Goal: Task Accomplishment & Management: Use online tool/utility

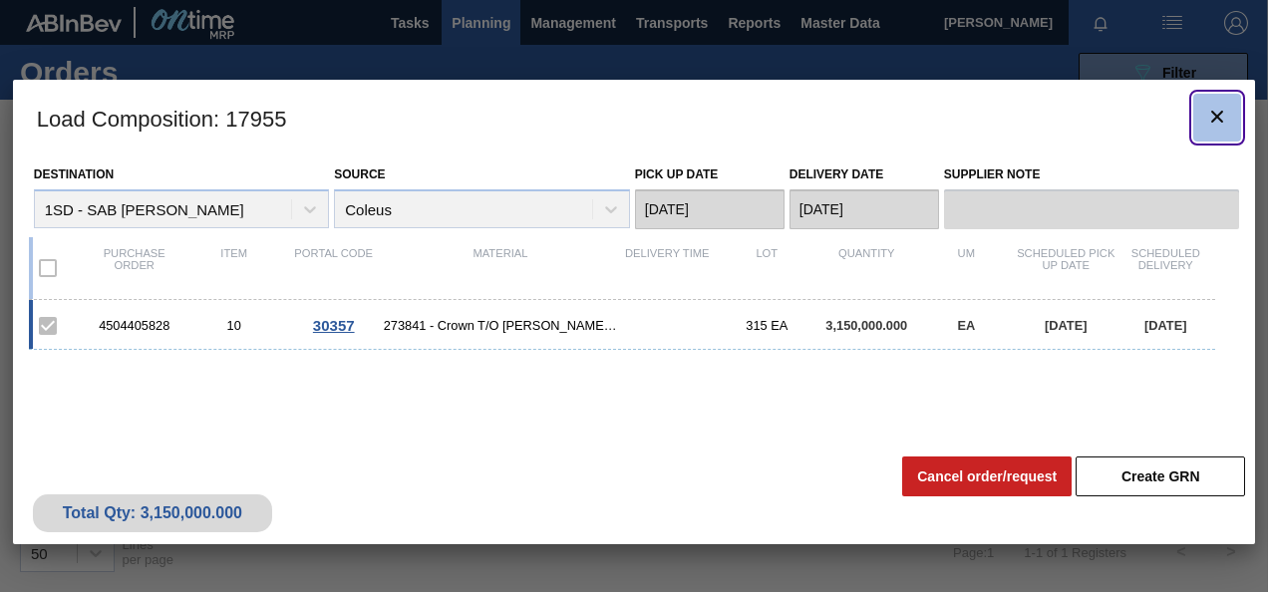
click at [1217, 122] on icon "botão de ícone" at bounding box center [1217, 117] width 24 height 24
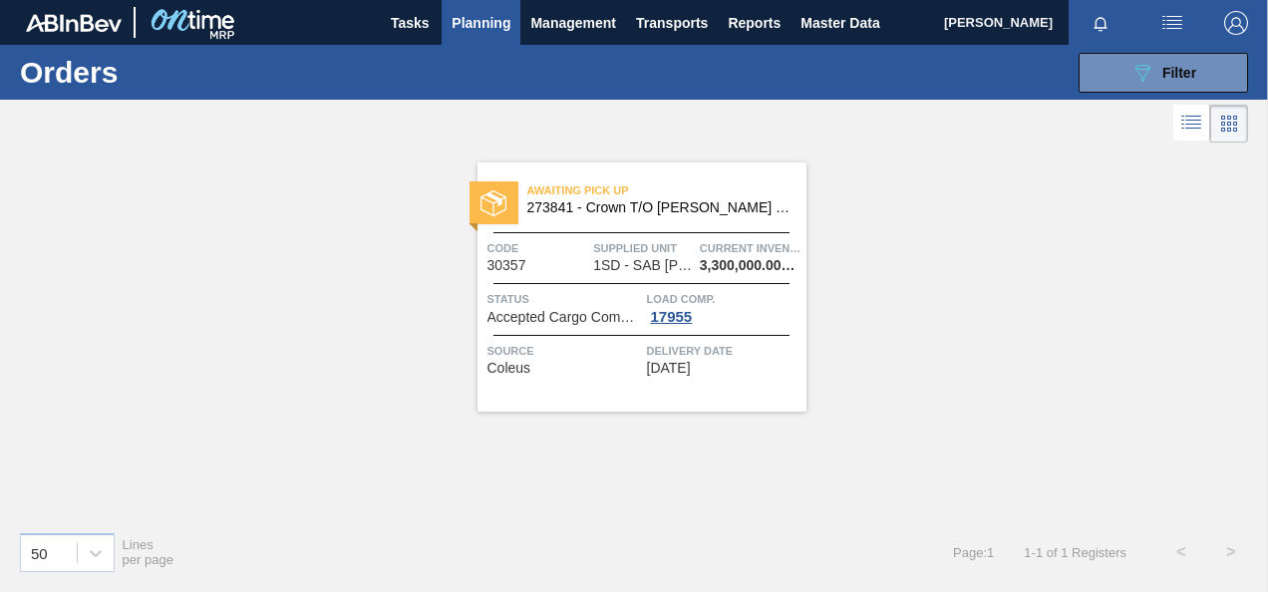
click at [473, 18] on span "Planning" at bounding box center [480, 23] width 59 height 24
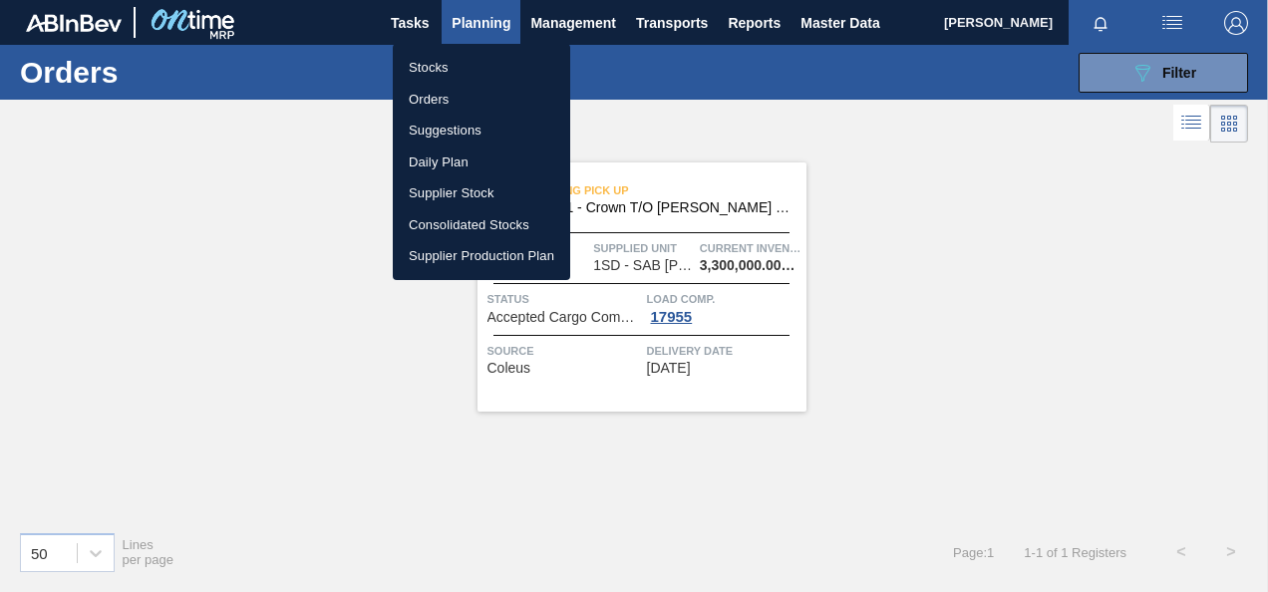
click at [433, 96] on li "Orders" at bounding box center [481, 100] width 177 height 32
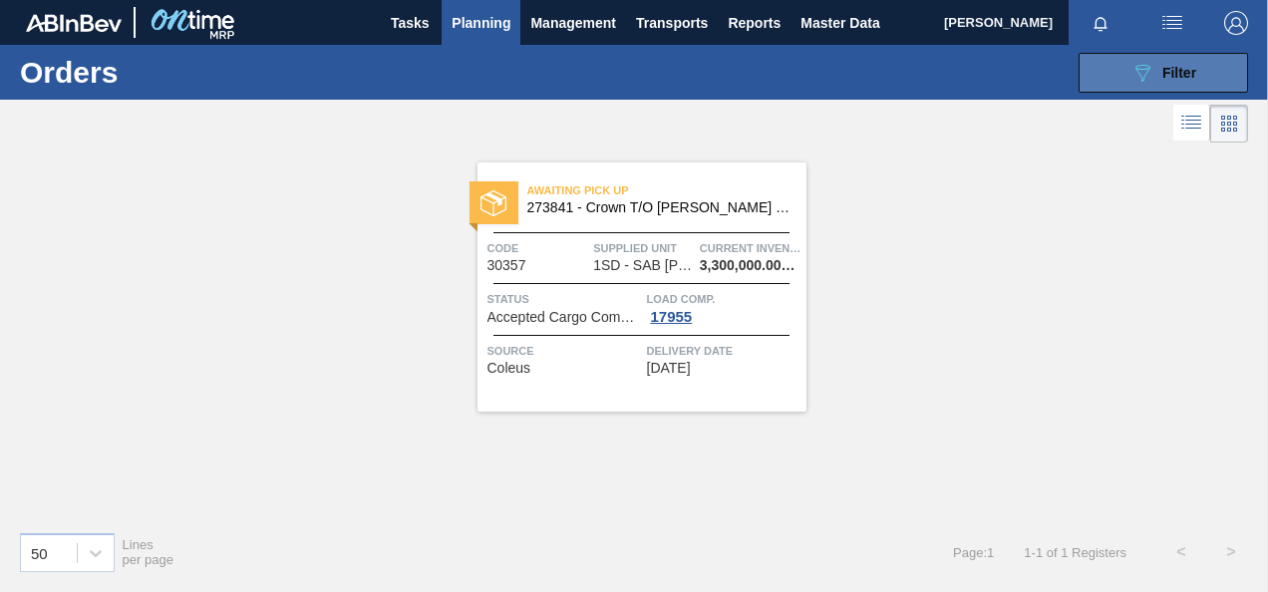
click at [1160, 88] on button "089F7B8B-B2A5-4AFE-B5C0-19BA573D28AC Filter" at bounding box center [1162, 73] width 169 height 40
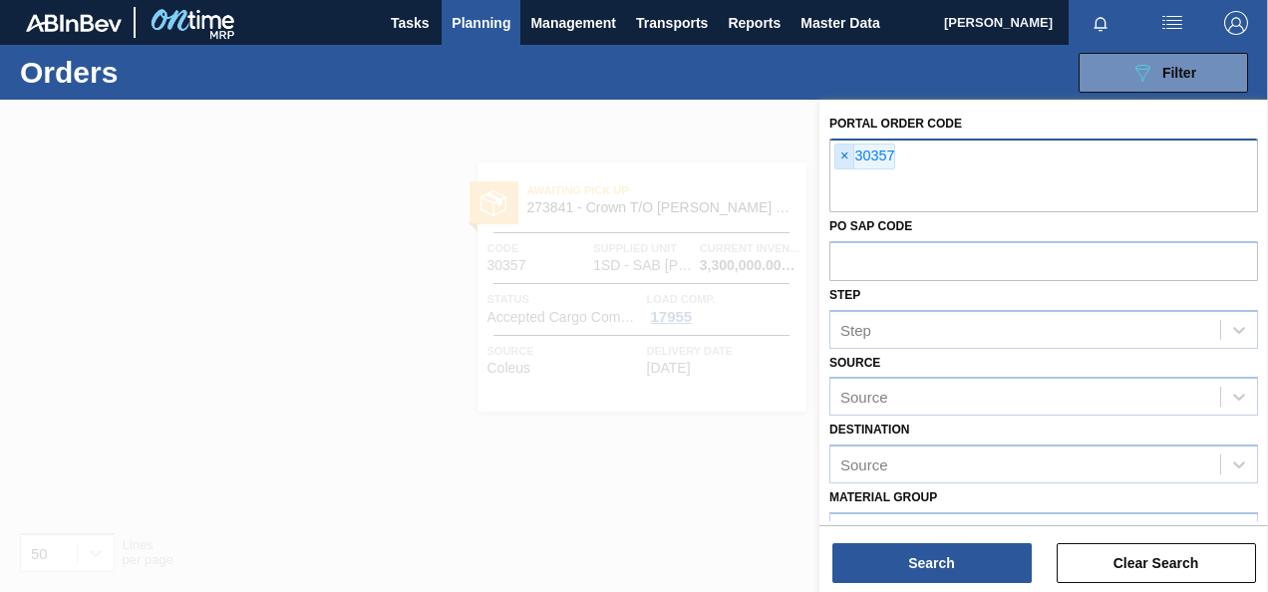
click at [835, 153] on span "×" at bounding box center [844, 157] width 19 height 24
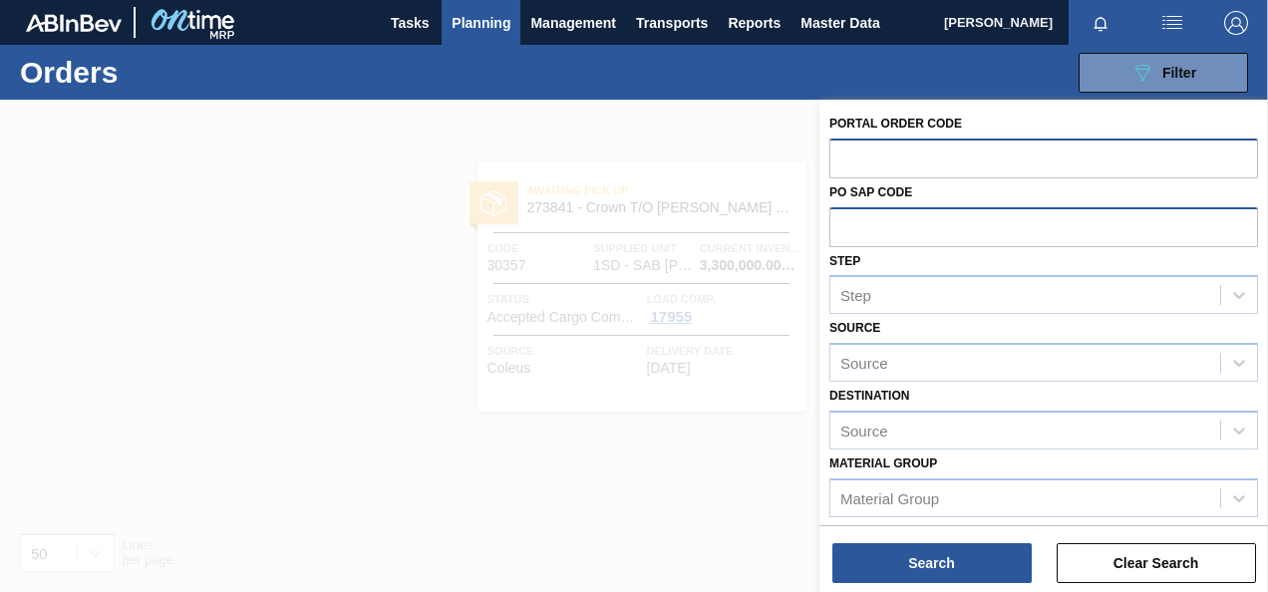
click at [959, 221] on input "text" at bounding box center [1043, 226] width 429 height 38
paste input "4504407739"
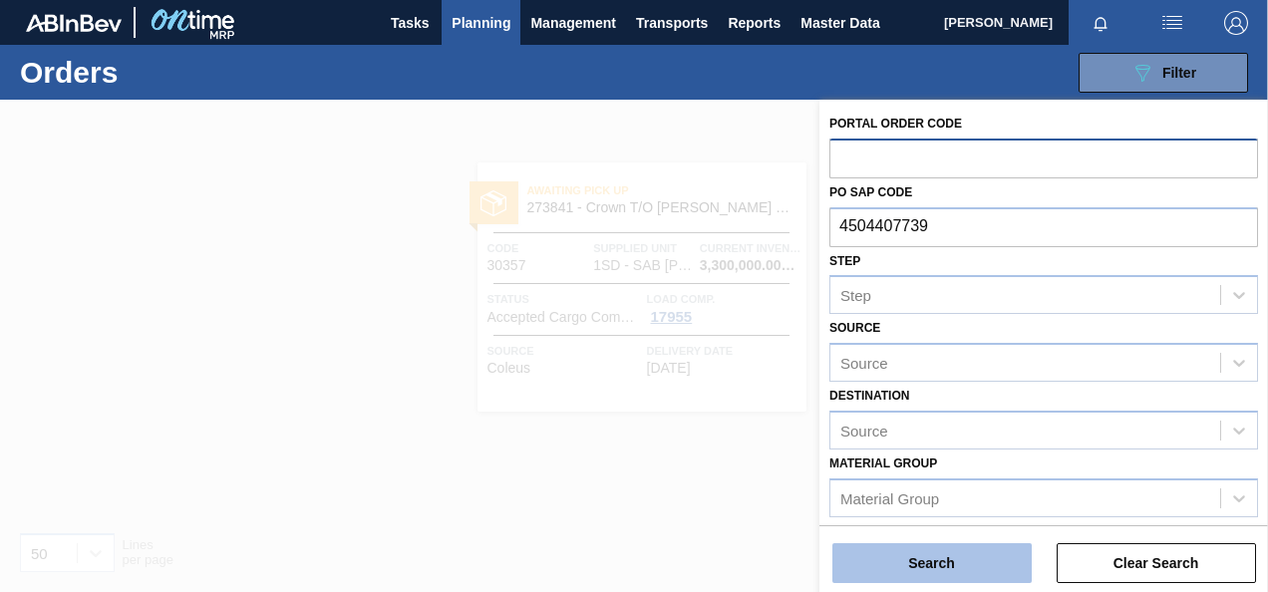
type input "4504407739"
click at [1003, 560] on button "Search" at bounding box center [931, 563] width 199 height 40
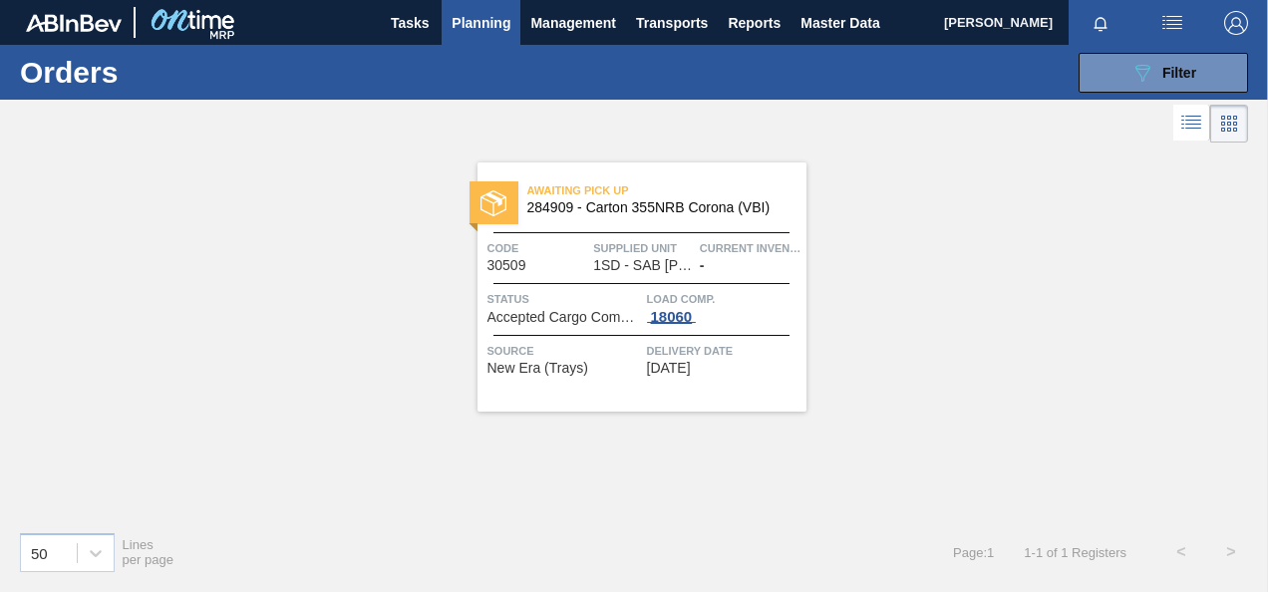
click at [671, 313] on div "18060" at bounding box center [672, 317] width 50 height 16
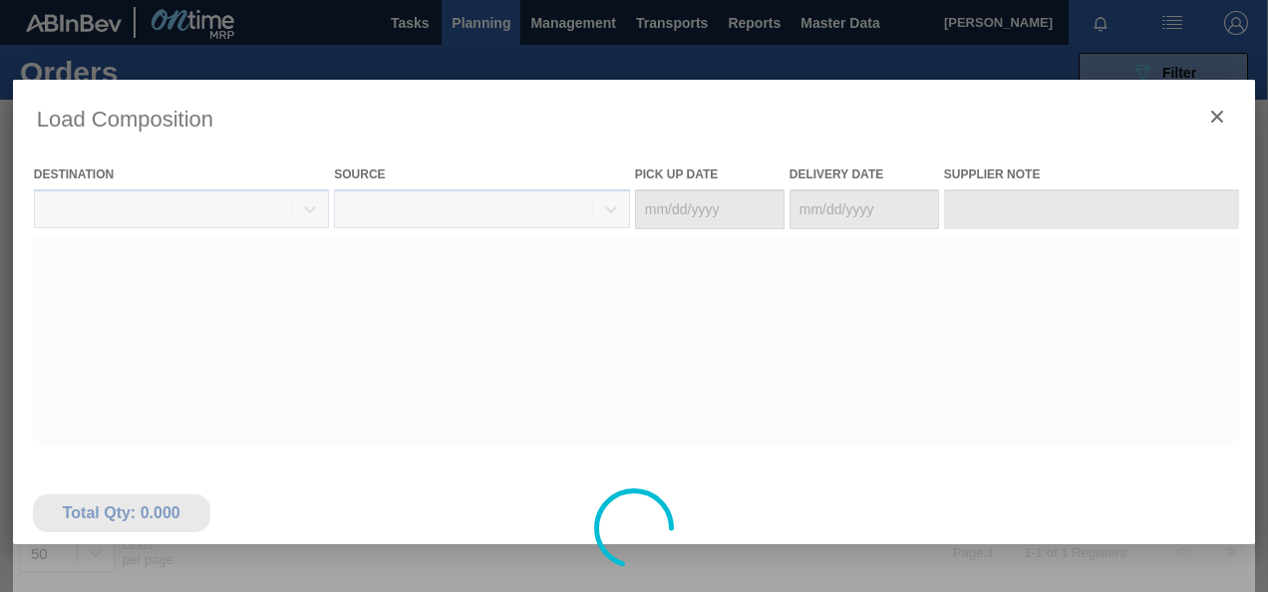
type Date "[DATE]"
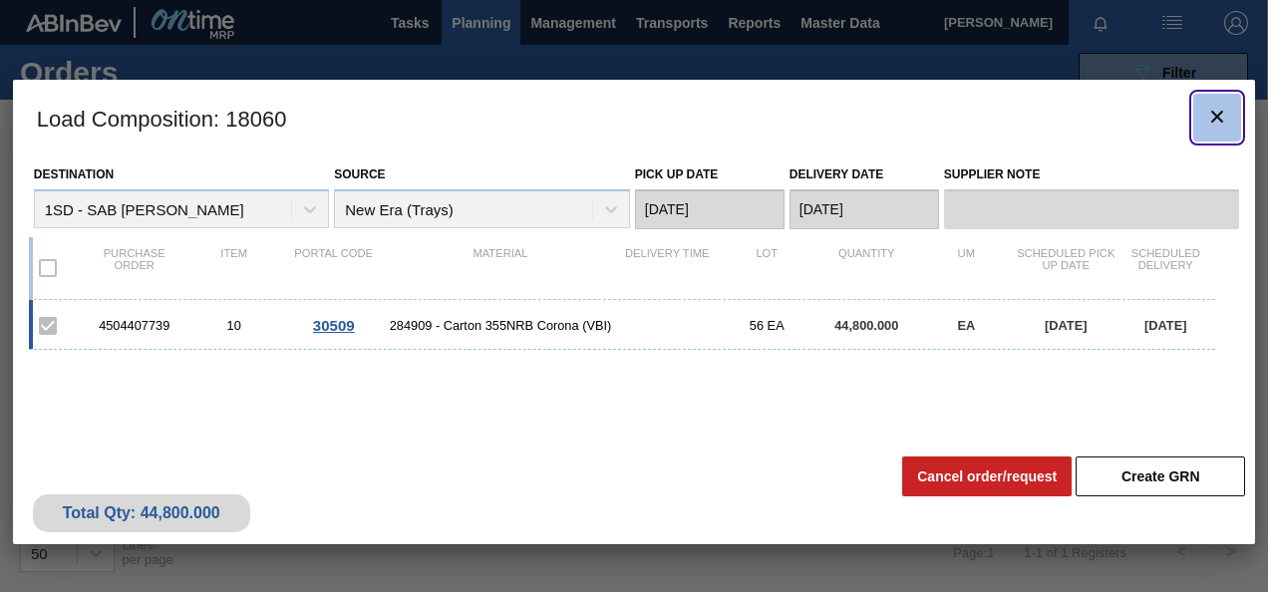
click at [1208, 116] on icon "botão de ícone" at bounding box center [1217, 117] width 24 height 24
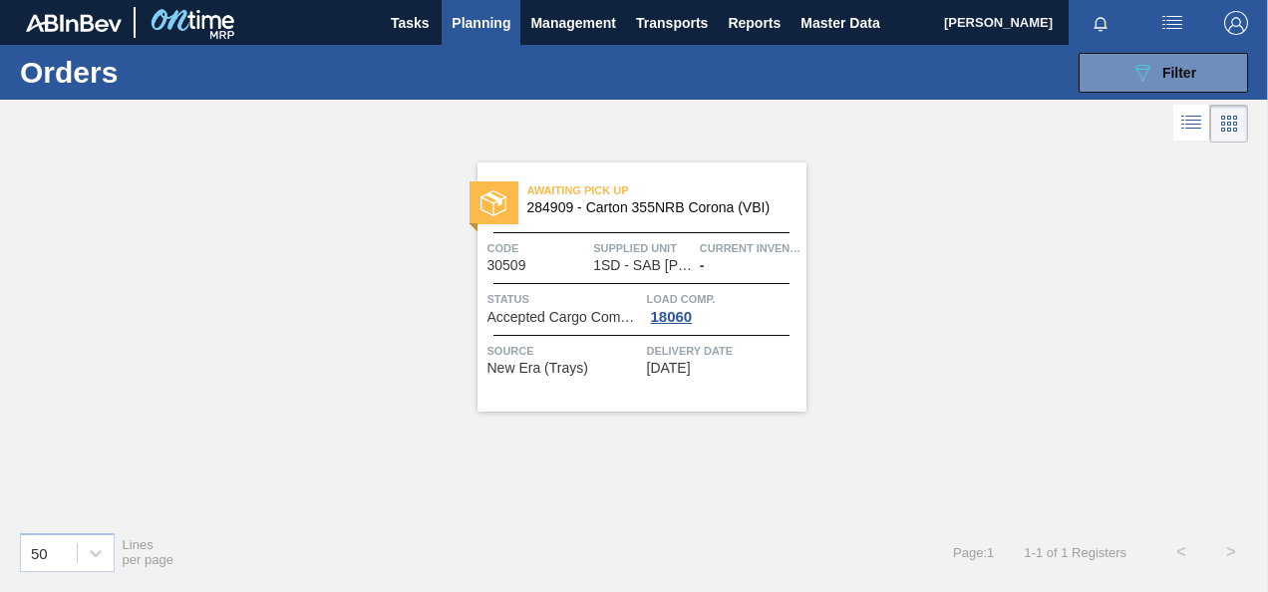
click at [508, 205] on div at bounding box center [493, 202] width 49 height 43
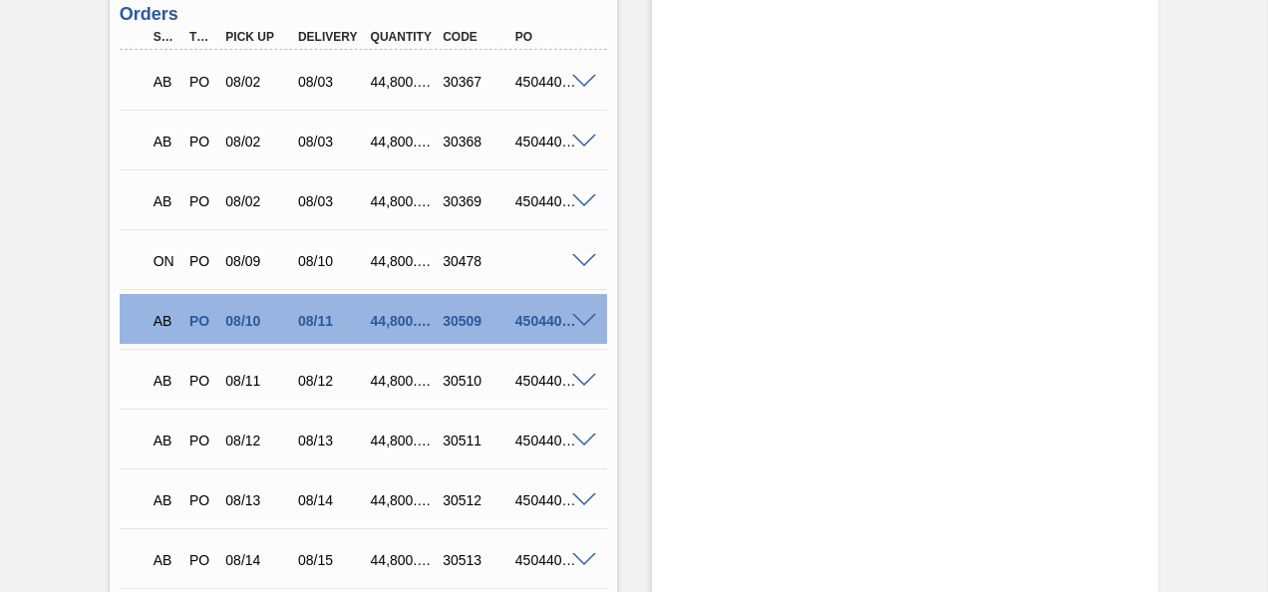
scroll to position [2790, 0]
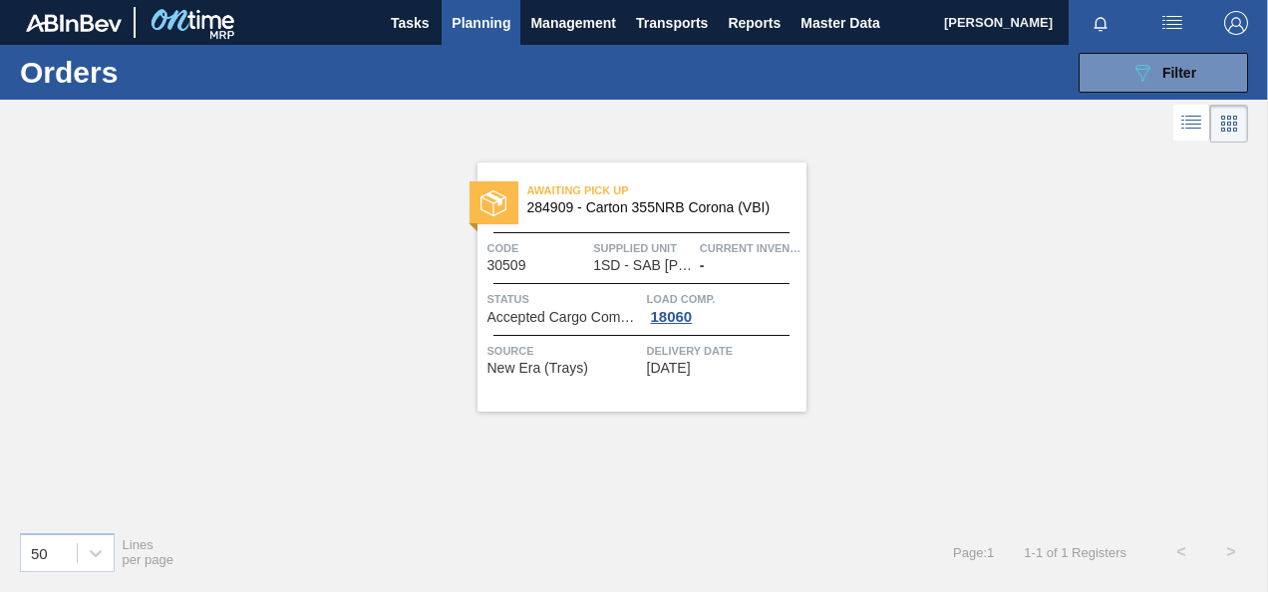
click at [503, 255] on span "Code" at bounding box center [538, 248] width 102 height 20
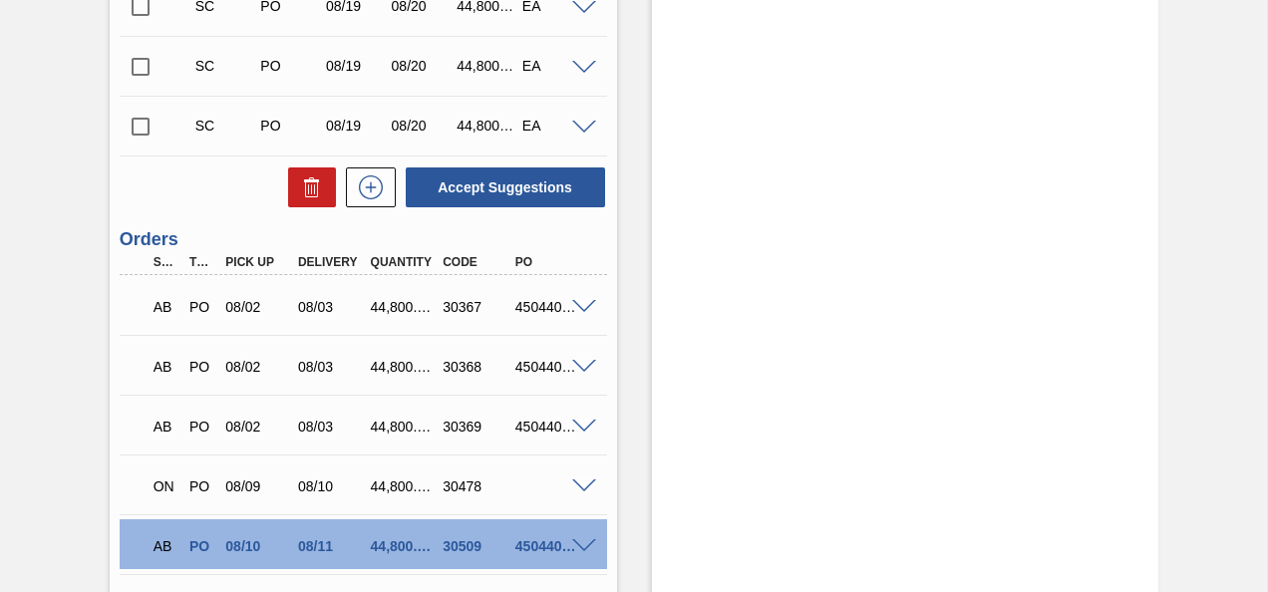
scroll to position [3189, 0]
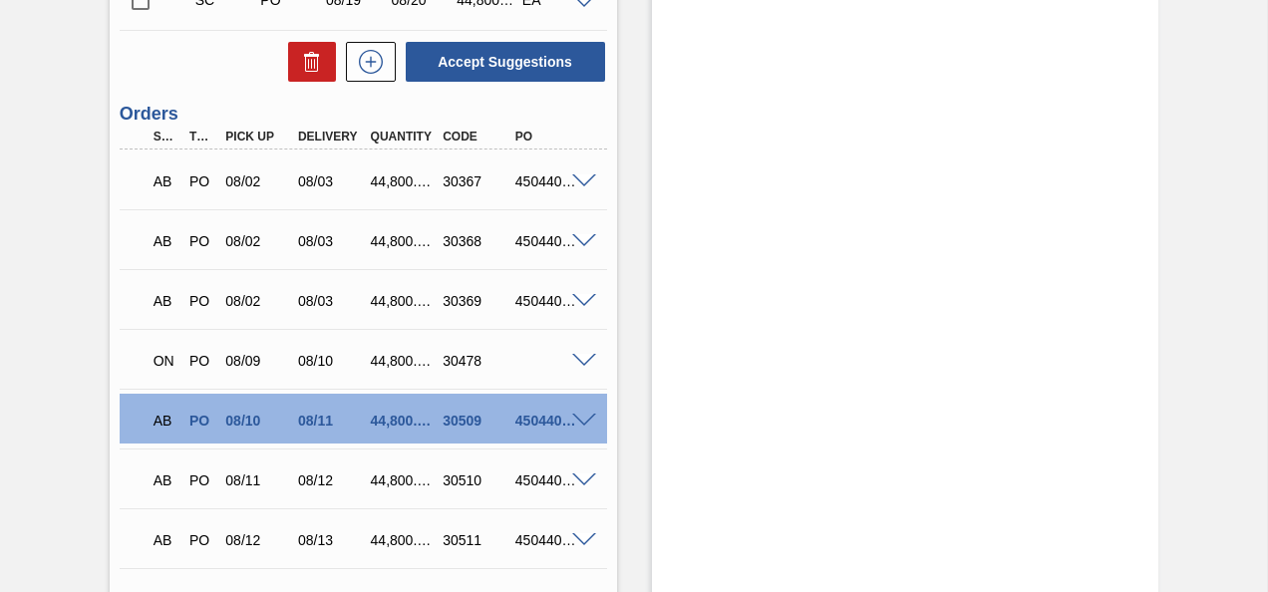
click at [582, 421] on span at bounding box center [584, 421] width 24 height 15
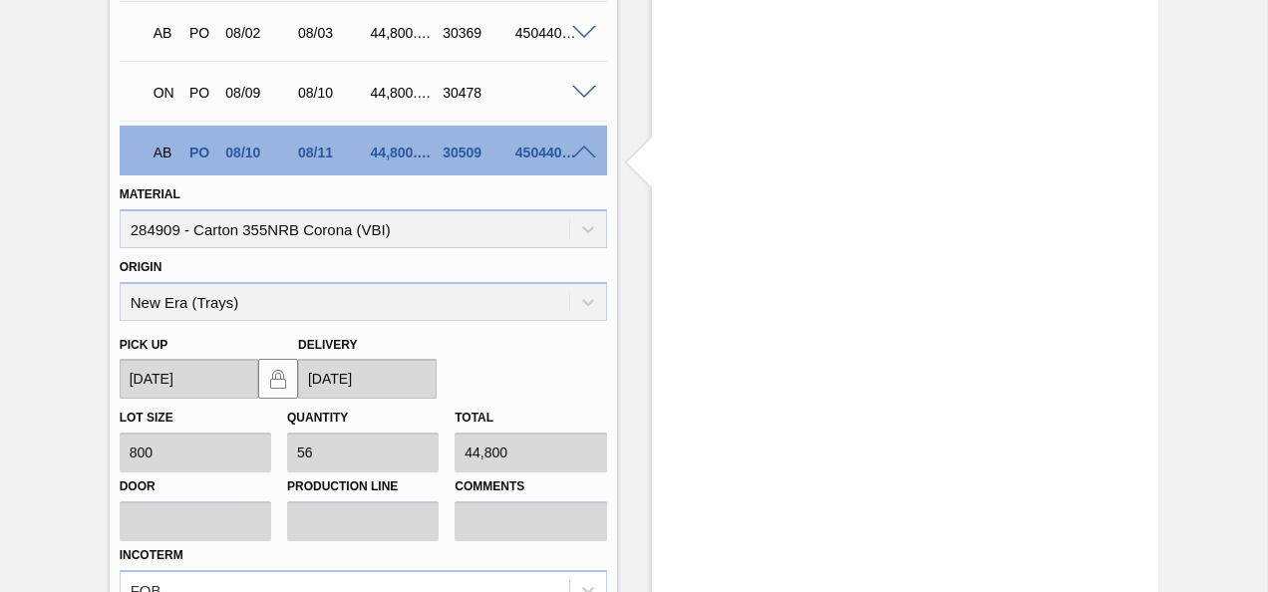
scroll to position [3687, 0]
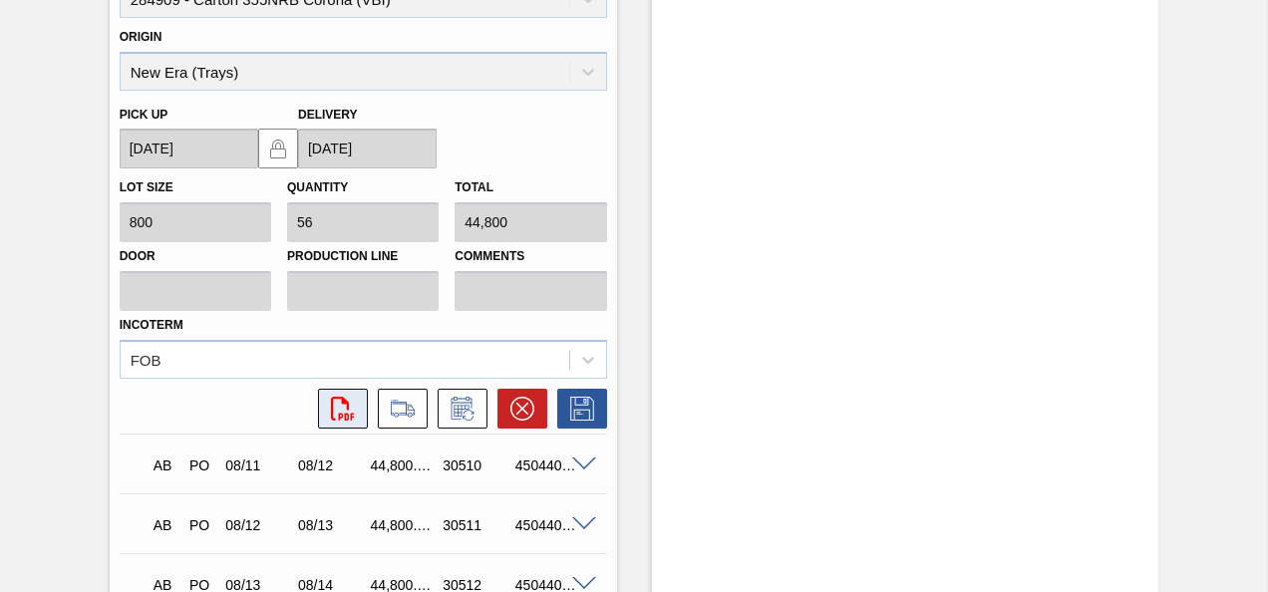
click at [336, 409] on icon "svg{fill:#ff0000}" at bounding box center [343, 409] width 24 height 24
